Goal: Information Seeking & Learning: Learn about a topic

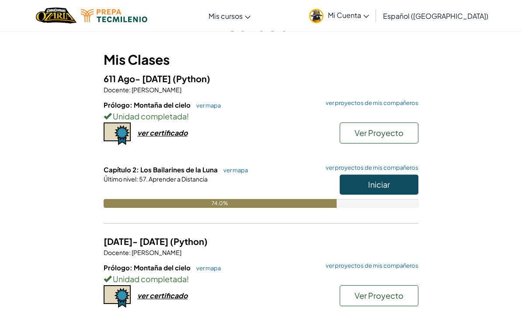
scroll to position [69, 0]
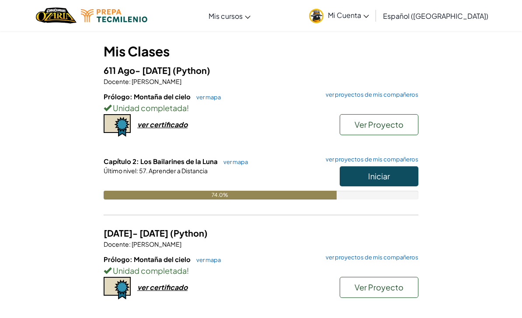
click at [389, 180] on button "Iniciar" at bounding box center [378, 176] width 79 height 20
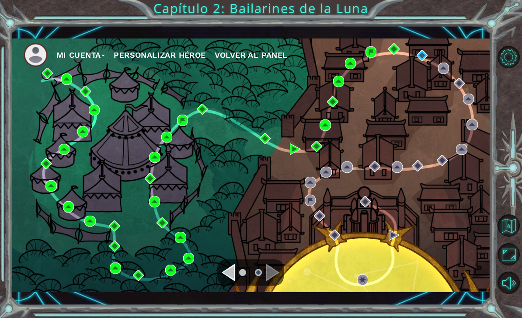
click at [233, 281] on div "Navigate to the previous page" at bounding box center [227, 271] width 13 height 17
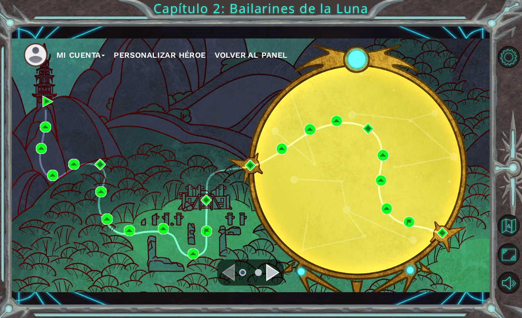
click at [271, 281] on div "Navigate to the next page" at bounding box center [272, 271] width 13 height 17
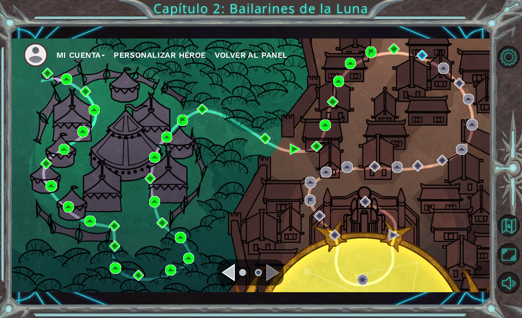
click at [228, 281] on div "Navigate to the previous page" at bounding box center [227, 271] width 13 height 17
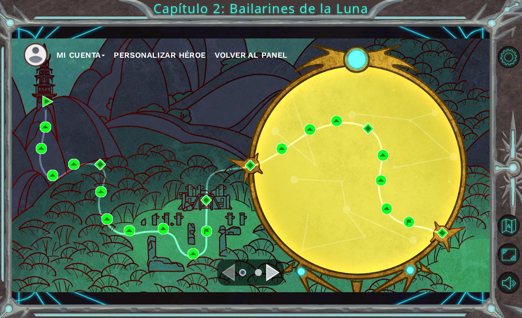
click at [224, 281] on div "Navigate to the previous page" at bounding box center [227, 271] width 13 height 17
click at [225, 281] on div "Navigate to the previous page" at bounding box center [227, 271] width 13 height 17
click at [234, 281] on div "Navigate to the previous page" at bounding box center [227, 271] width 13 height 17
click at [112, 224] on img at bounding box center [106, 218] width 11 height 11
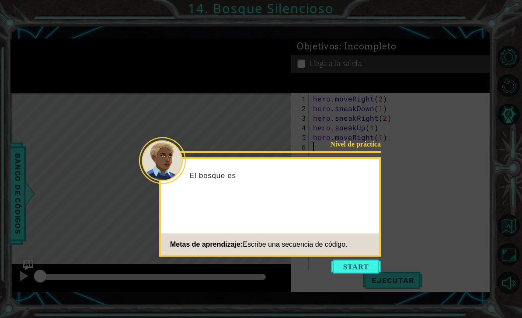
click at [355, 269] on button "Start" at bounding box center [356, 266] width 50 height 14
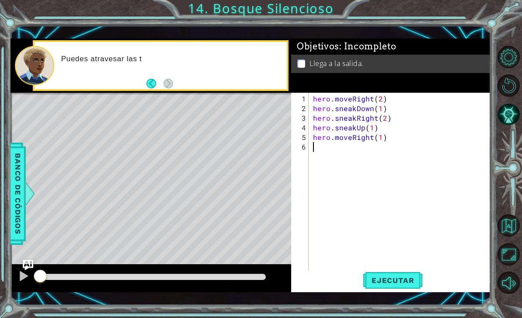
click at [403, 284] on span "Ejecutar" at bounding box center [393, 280] width 60 height 9
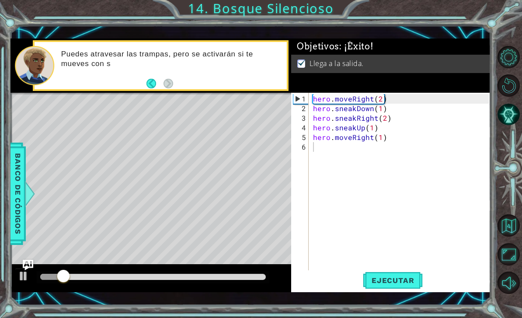
click at [397, 284] on span "Ejecutar" at bounding box center [393, 280] width 60 height 9
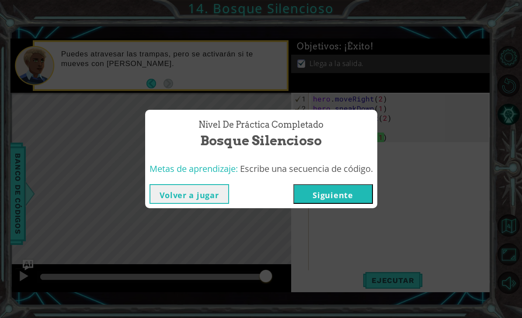
click at [328, 203] on button "Siguiente" at bounding box center [333, 194] width 80 height 20
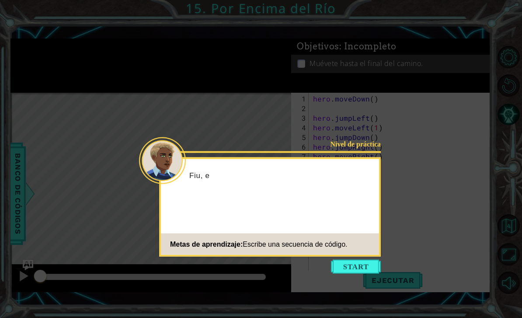
click at [349, 263] on button "Start" at bounding box center [356, 266] width 50 height 14
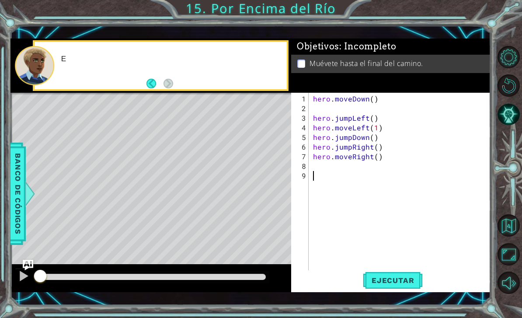
click at [415, 290] on button "Ejecutar" at bounding box center [393, 280] width 60 height 20
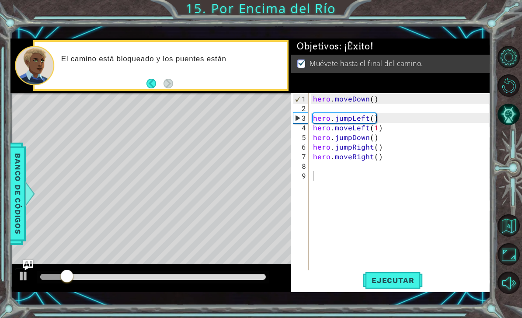
click at [231, 280] on div at bounding box center [152, 276] width 225 height 6
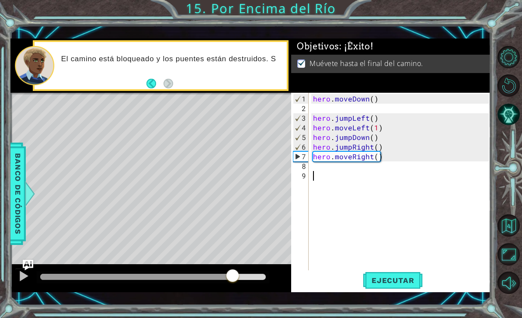
click at [246, 283] on div at bounding box center [153, 277] width 232 height 12
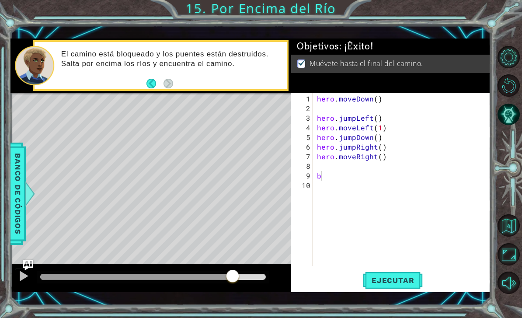
type textarea "b"
click at [26, 281] on div at bounding box center [23, 275] width 11 height 11
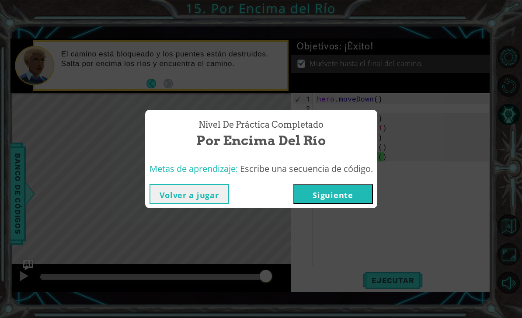
click at [336, 204] on button "Siguiente" at bounding box center [333, 194] width 80 height 20
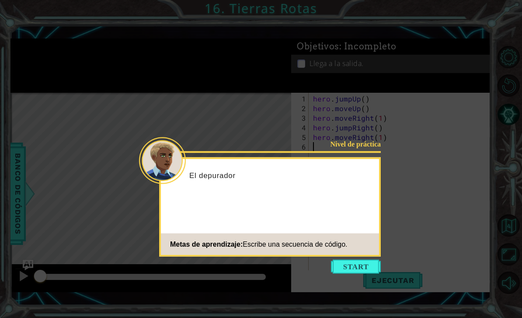
click at [373, 266] on button "Start" at bounding box center [356, 266] width 50 height 14
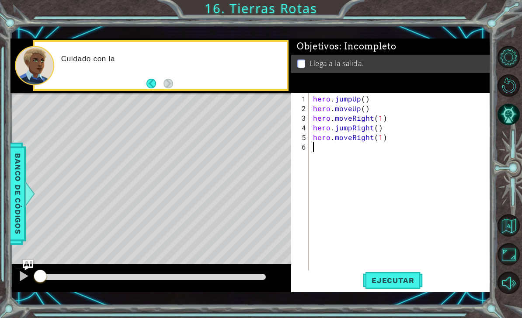
click at [244, 280] on div at bounding box center [152, 276] width 225 height 6
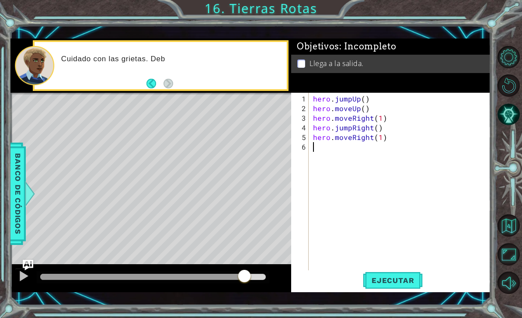
click at [16, 286] on button at bounding box center [23, 277] width 17 height 18
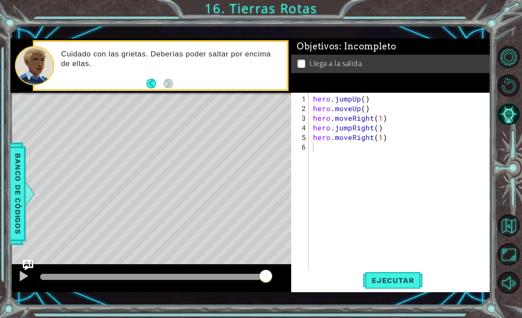
click at [417, 284] on span "Ejecutar" at bounding box center [393, 280] width 60 height 9
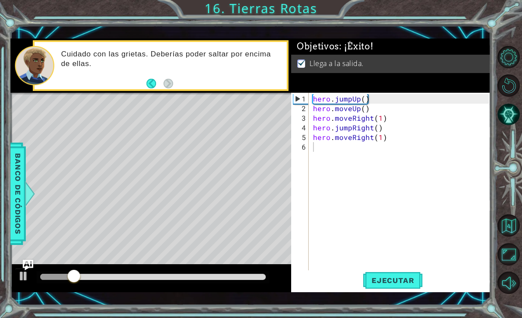
click at [187, 283] on div at bounding box center [153, 277] width 232 height 12
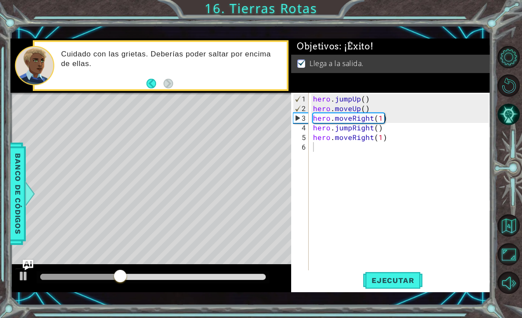
click at [244, 280] on div at bounding box center [152, 276] width 225 height 6
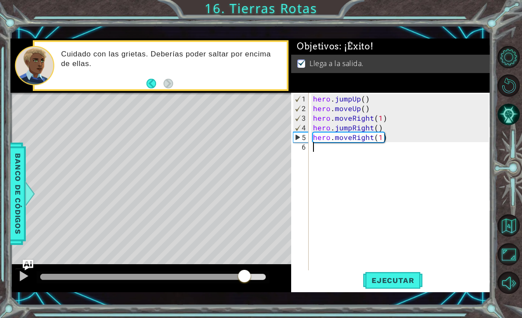
click at [25, 281] on div at bounding box center [23, 275] width 11 height 11
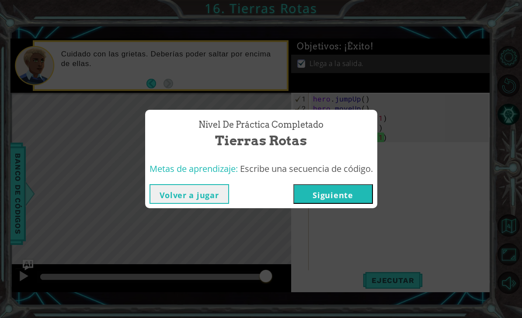
click at [358, 204] on button "Siguiente" at bounding box center [333, 194] width 80 height 20
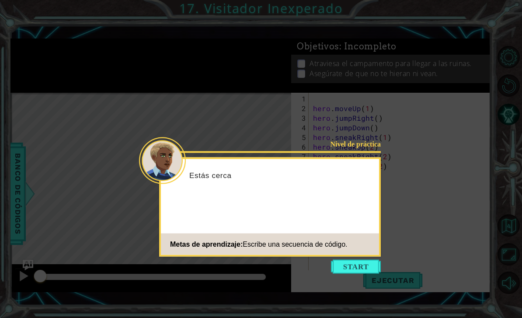
click at [373, 268] on button "Start" at bounding box center [356, 266] width 50 height 14
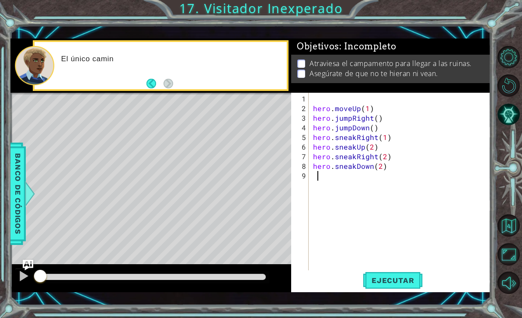
click at [187, 280] on div at bounding box center [152, 276] width 225 height 6
click at [387, 290] on button "Ejecutar" at bounding box center [393, 280] width 60 height 20
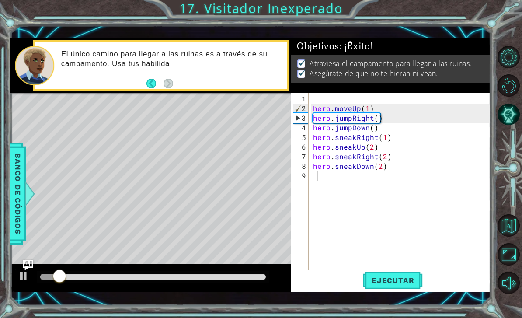
click at [246, 280] on div at bounding box center [152, 276] width 225 height 6
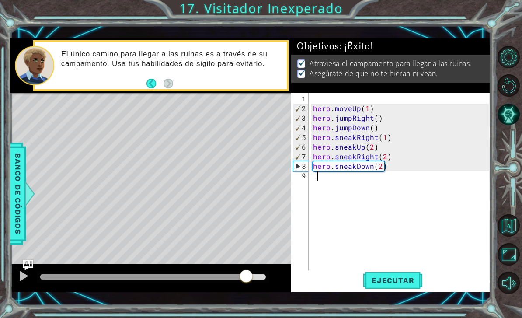
click at [21, 281] on div at bounding box center [23, 275] width 11 height 11
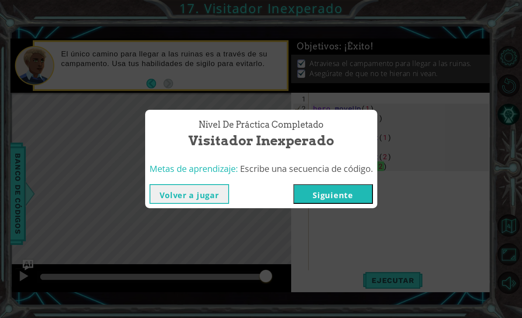
click at [349, 204] on button "Siguiente" at bounding box center [333, 194] width 80 height 20
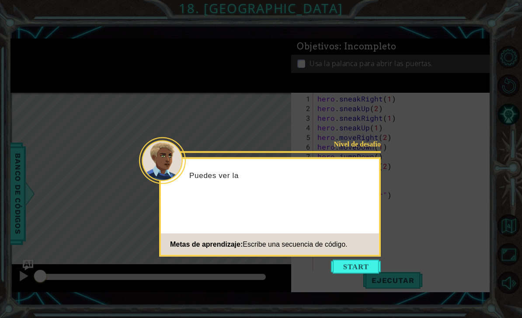
click at [361, 256] on div "Nivel de desafío Puedes ver la Metas de aprendizaje: Escribe una secuencia de c…" at bounding box center [269, 206] width 221 height 99
click at [359, 256] on div "Nivel de desafío Puedes ver la entrada a las Metas de aprendizaje: Escribe una …" at bounding box center [269, 206] width 221 height 99
click at [359, 266] on button "Start" at bounding box center [356, 266] width 50 height 14
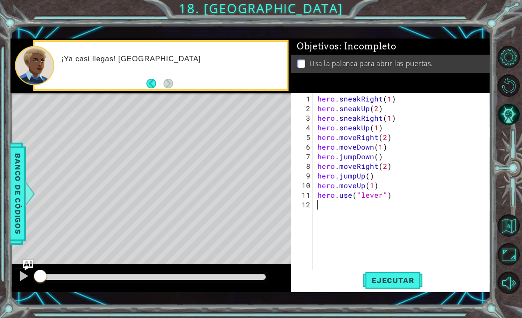
click at [15, 286] on button at bounding box center [23, 277] width 17 height 18
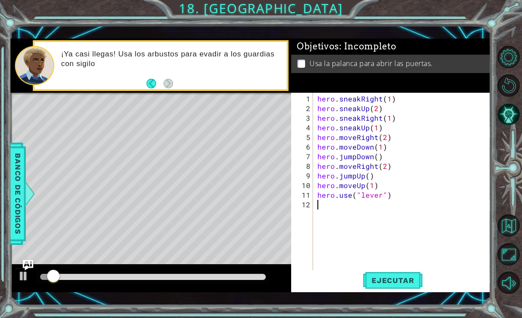
click at [242, 280] on div at bounding box center [152, 276] width 225 height 6
